Goal: Task Accomplishment & Management: Use online tool/utility

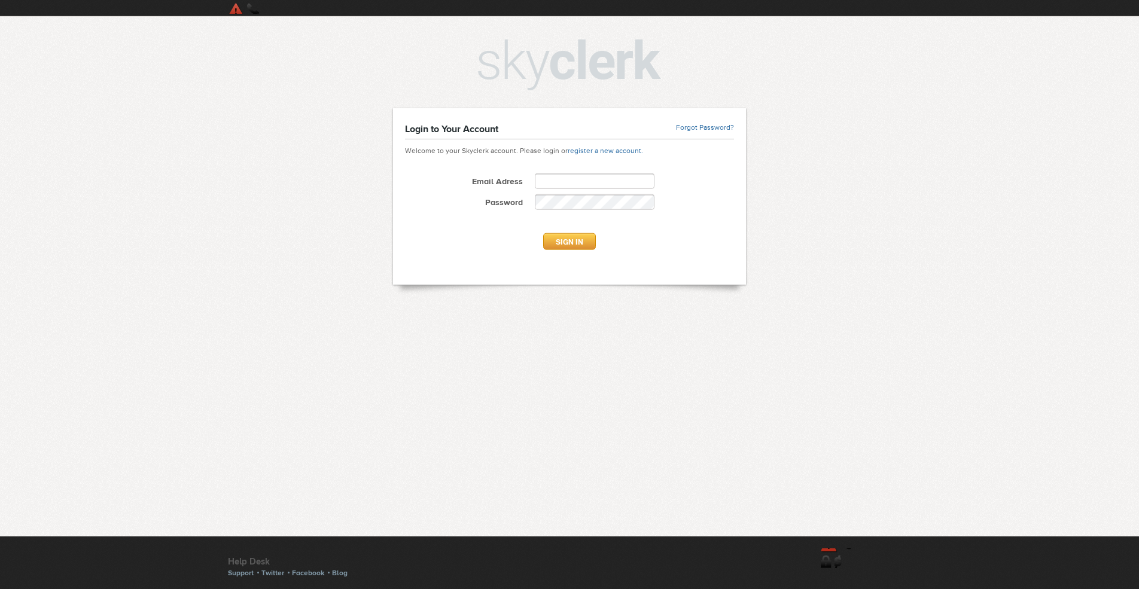
click at [569, 241] on button "SIGN IN" at bounding box center [569, 241] width 53 height 17
